Goal: Information Seeking & Learning: Learn about a topic

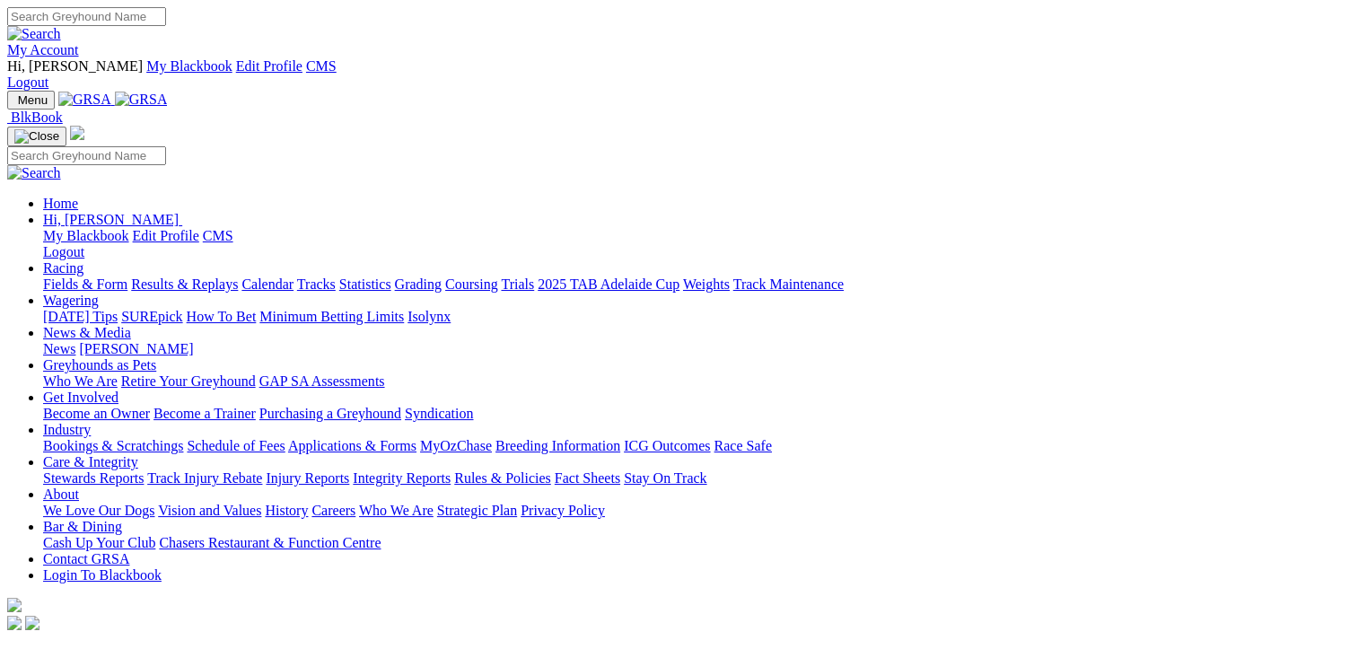
click at [85, 277] on link "Fields & Form" at bounding box center [85, 284] width 84 height 15
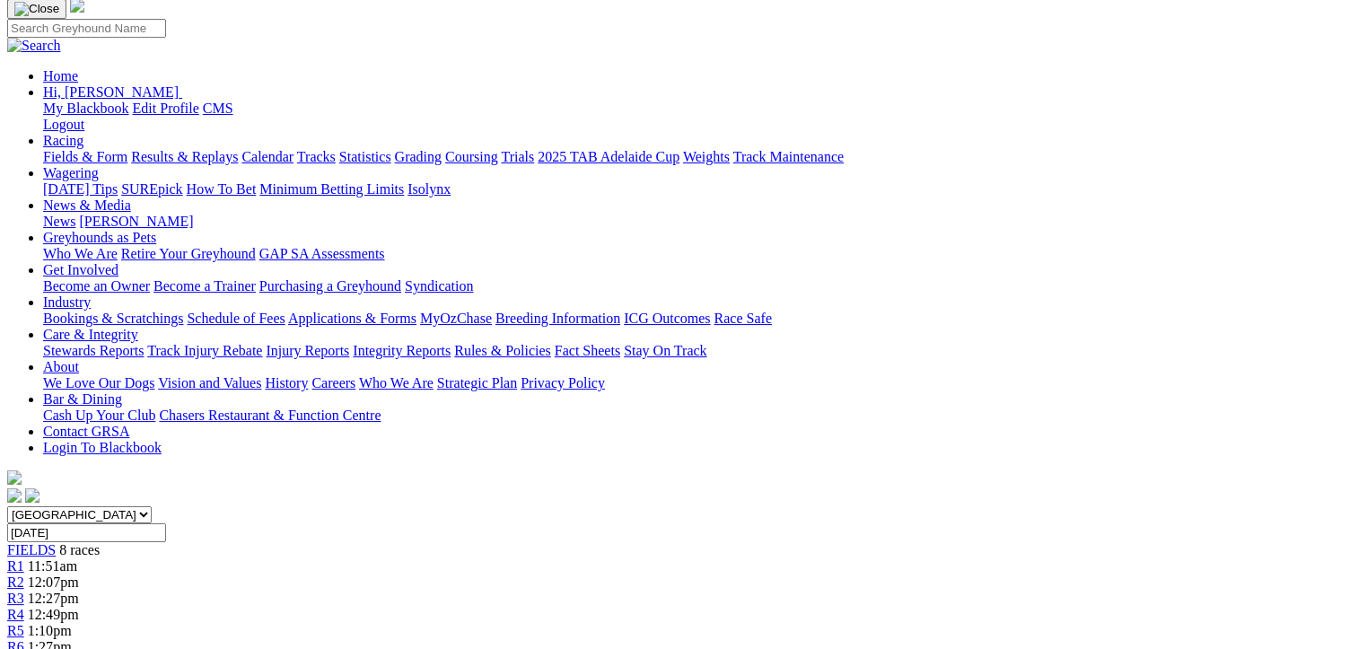
scroll to position [154, 0]
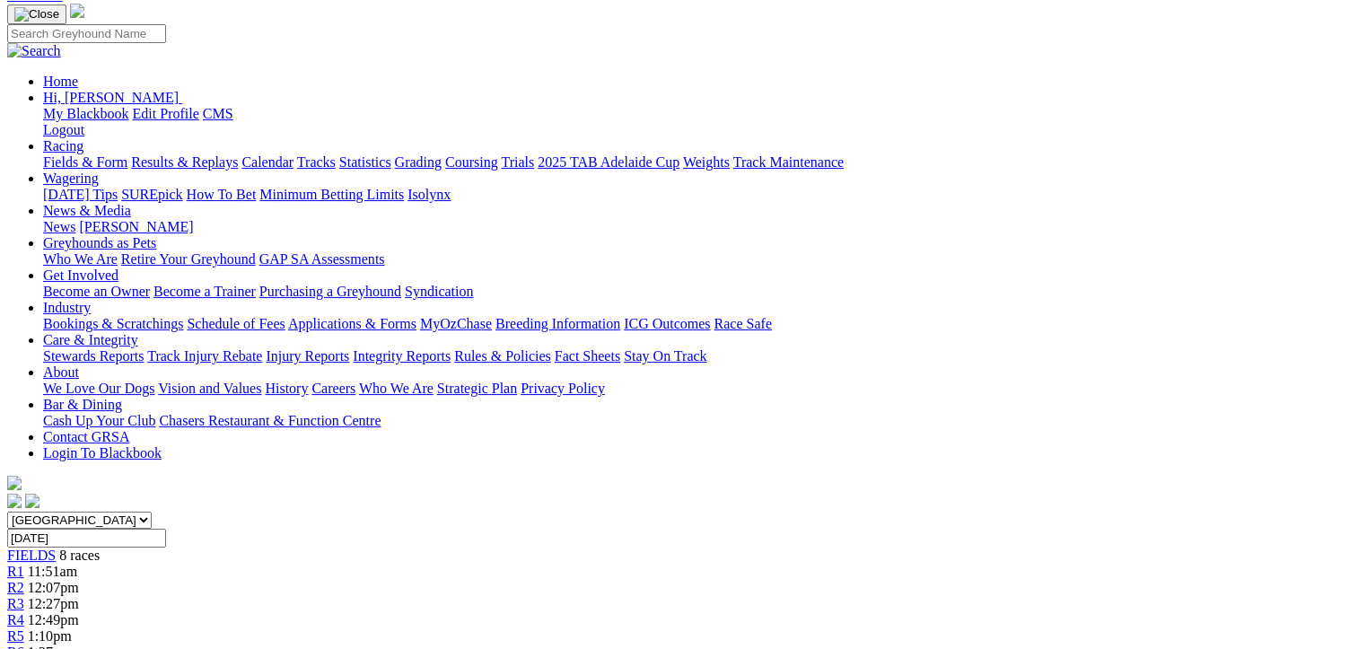
click at [422, 580] on div "R2 12:07pm" at bounding box center [679, 588] width 1344 height 16
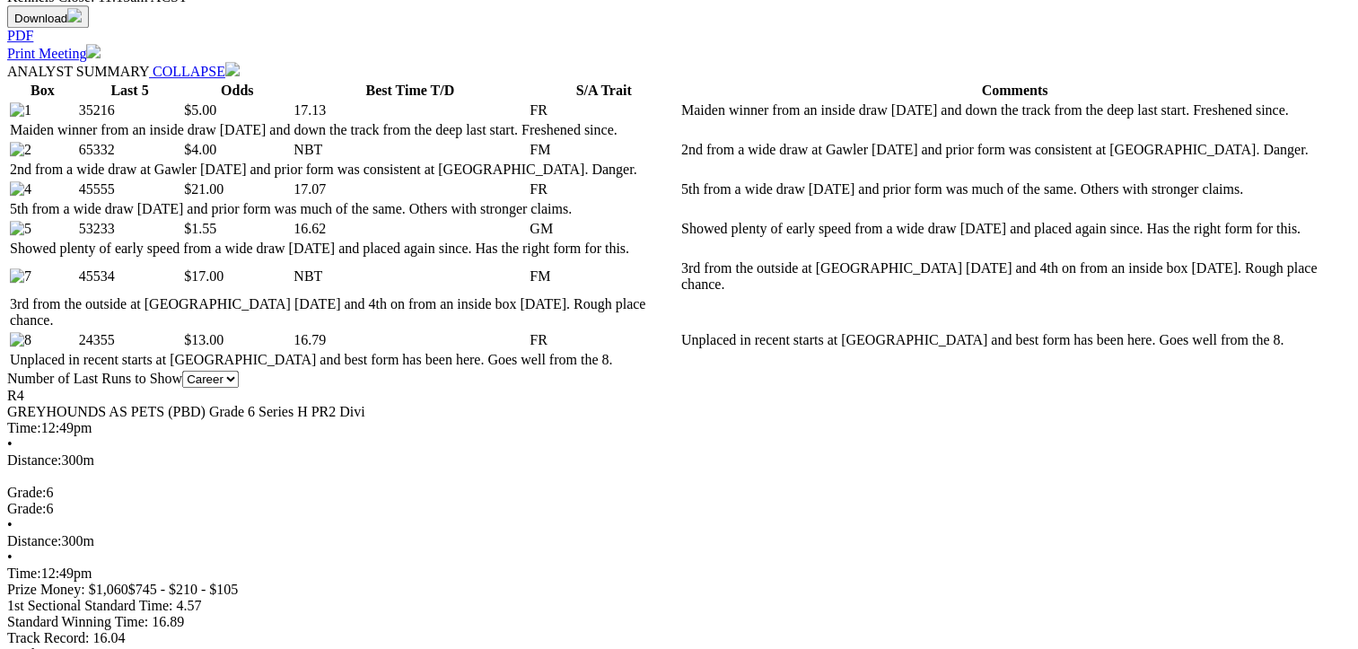
drag, startPoint x: 0, startPoint y: 0, endPoint x: 738, endPoint y: 266, distance: 784.4
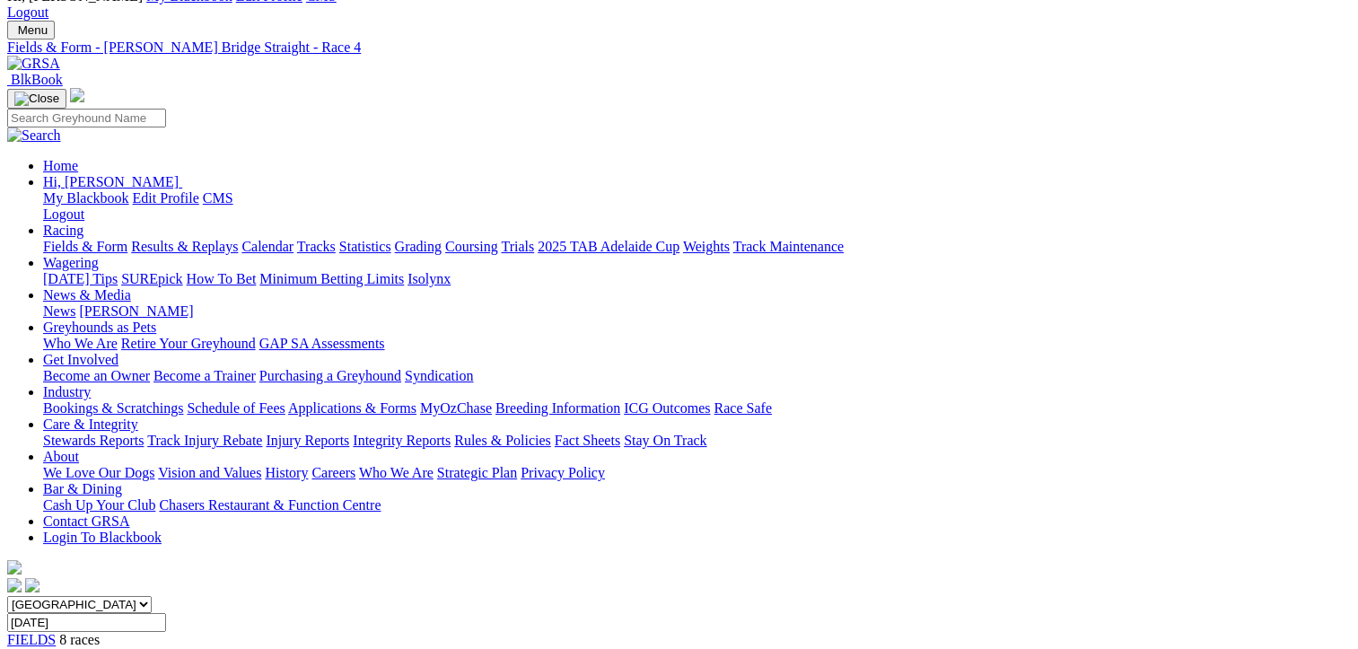
scroll to position [15, 75]
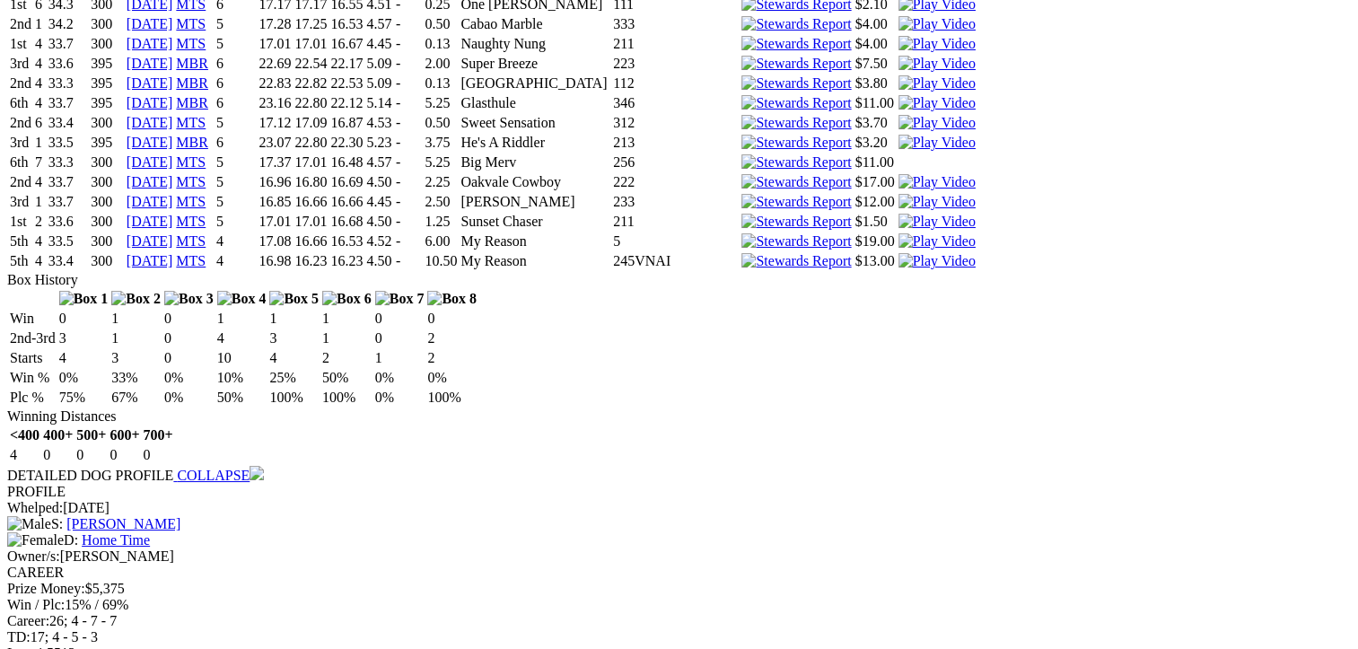
scroll to position [6626, 0]
